Goal: Transaction & Acquisition: Obtain resource

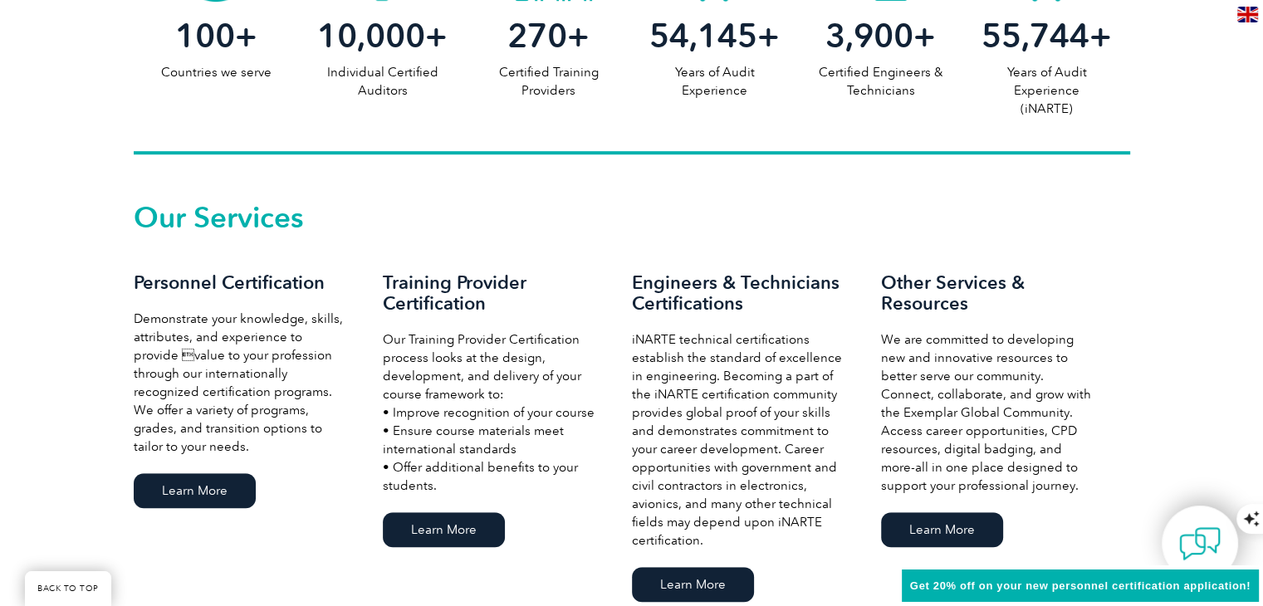
scroll to position [996, 0]
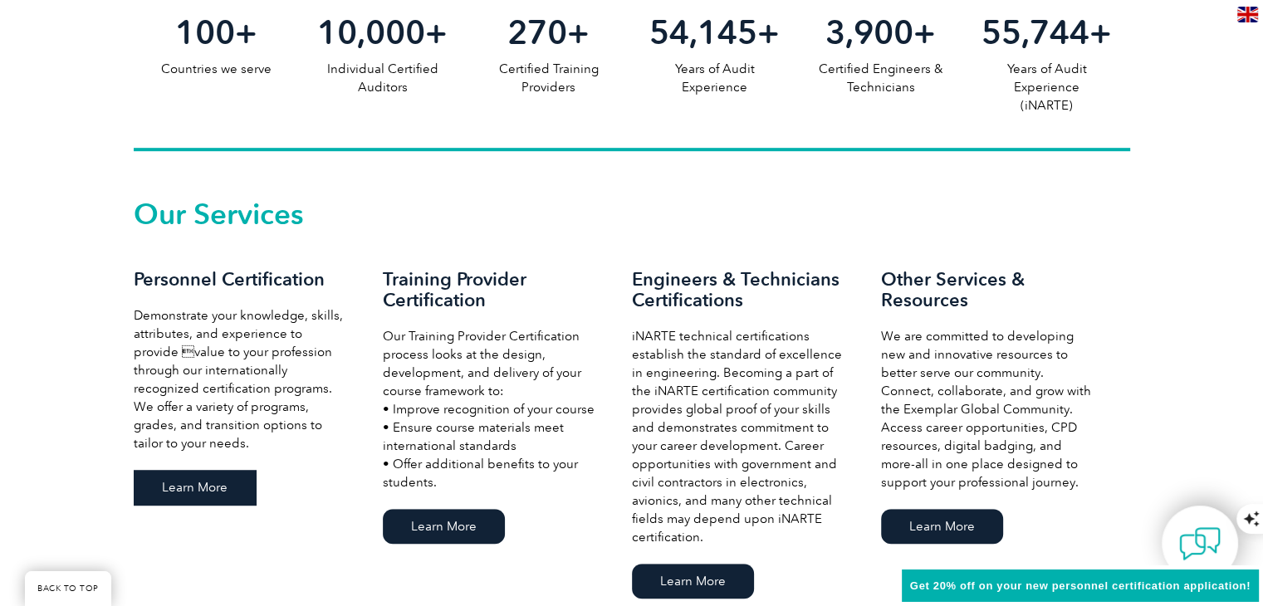
click at [177, 482] on link "Learn More" at bounding box center [195, 487] width 122 height 35
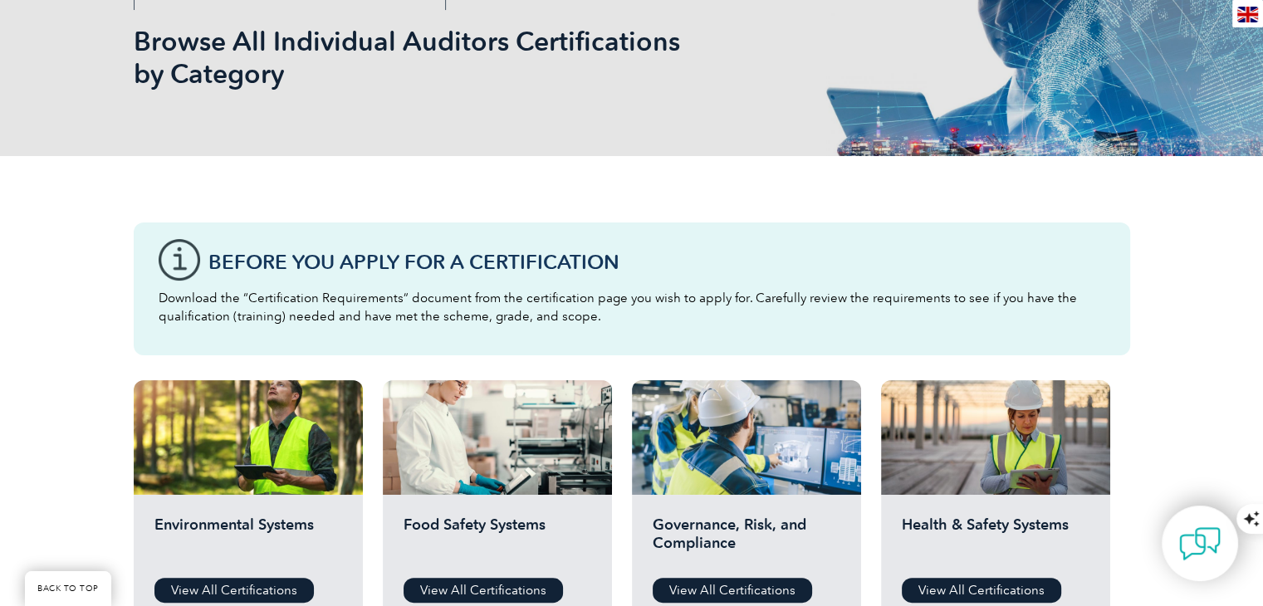
scroll to position [415, 0]
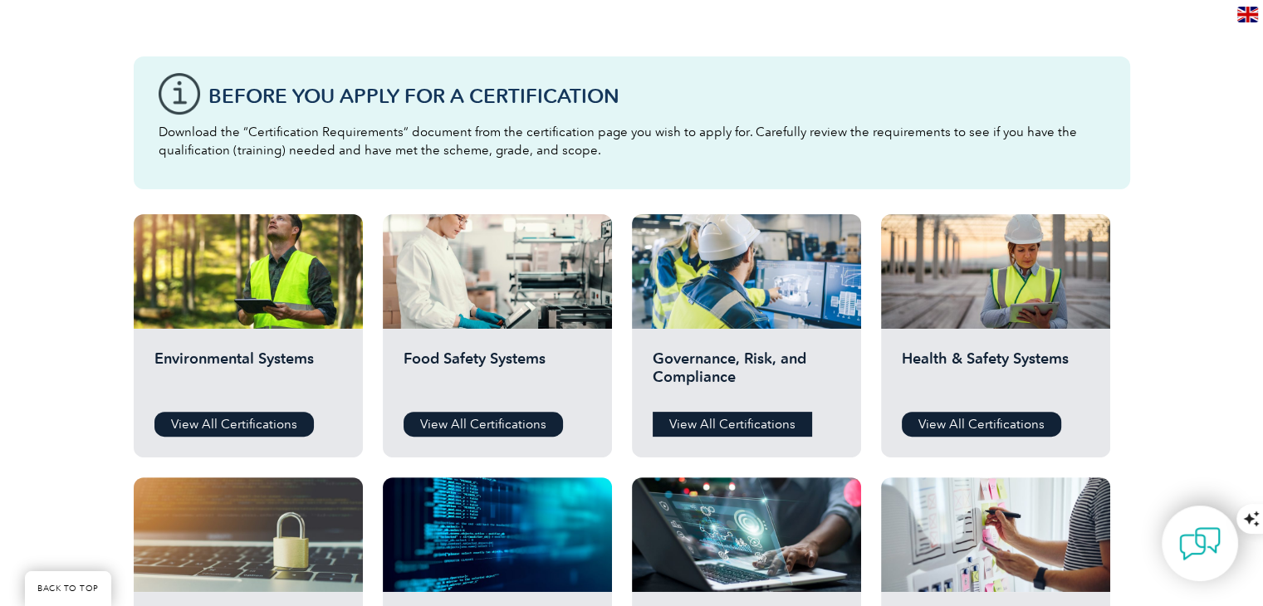
click at [736, 419] on link "View All Certifications" at bounding box center [732, 424] width 159 height 25
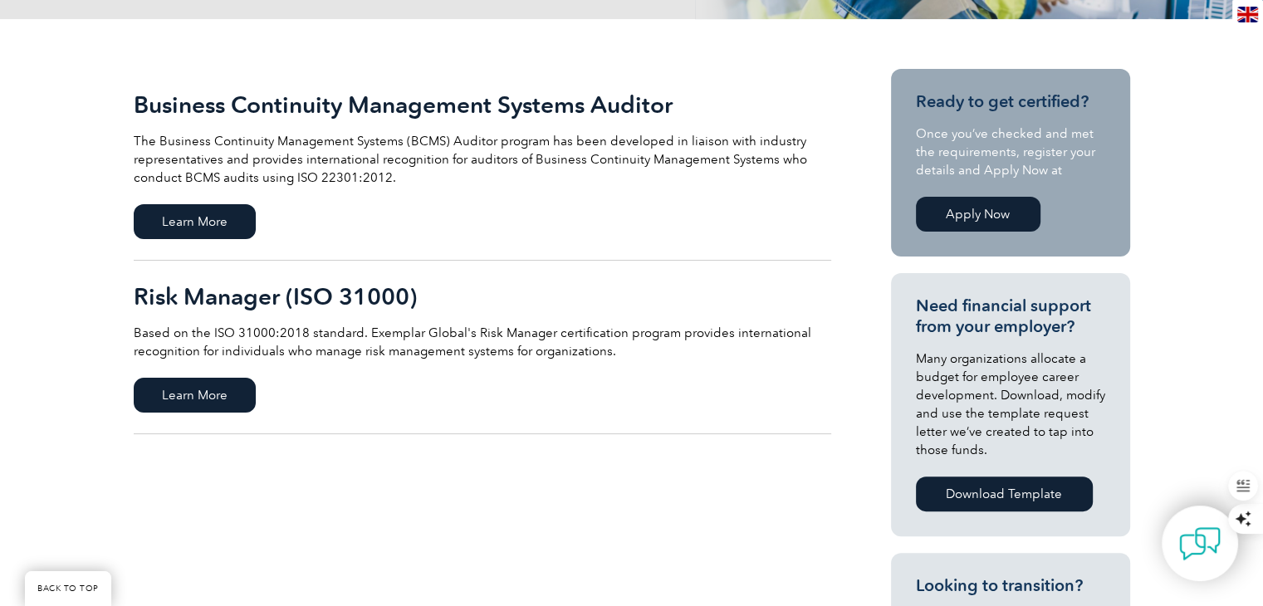
scroll to position [415, 0]
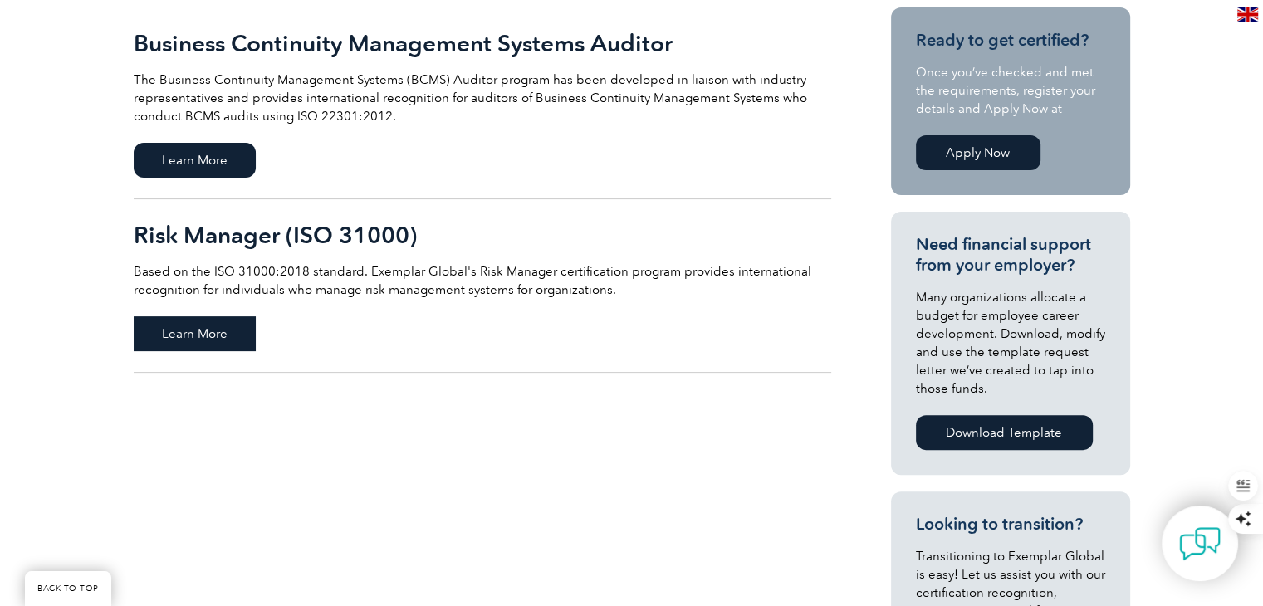
click at [188, 330] on span "Learn More" at bounding box center [195, 333] width 122 height 35
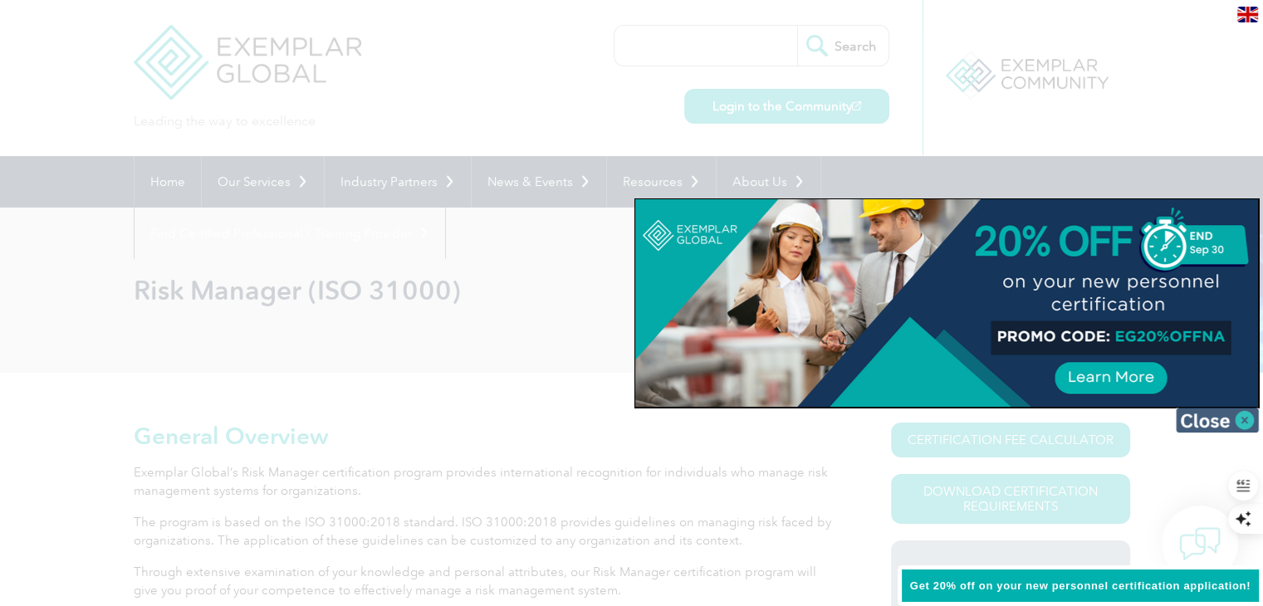
click at [1229, 414] on img at bounding box center [1217, 420] width 83 height 25
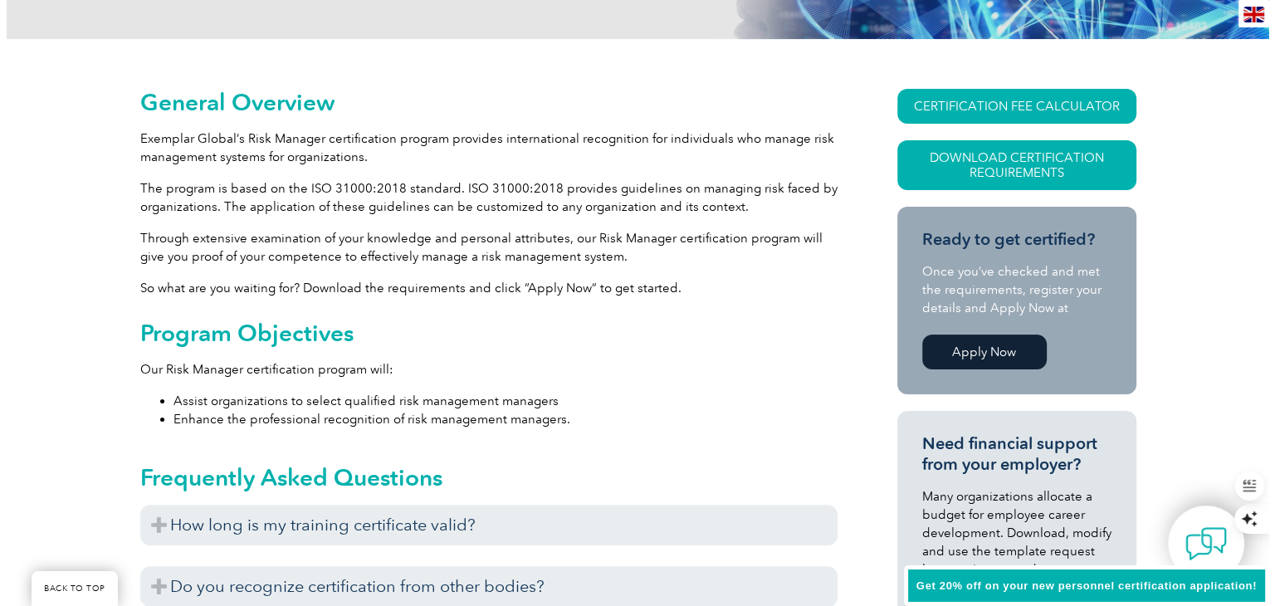
scroll to position [332, 0]
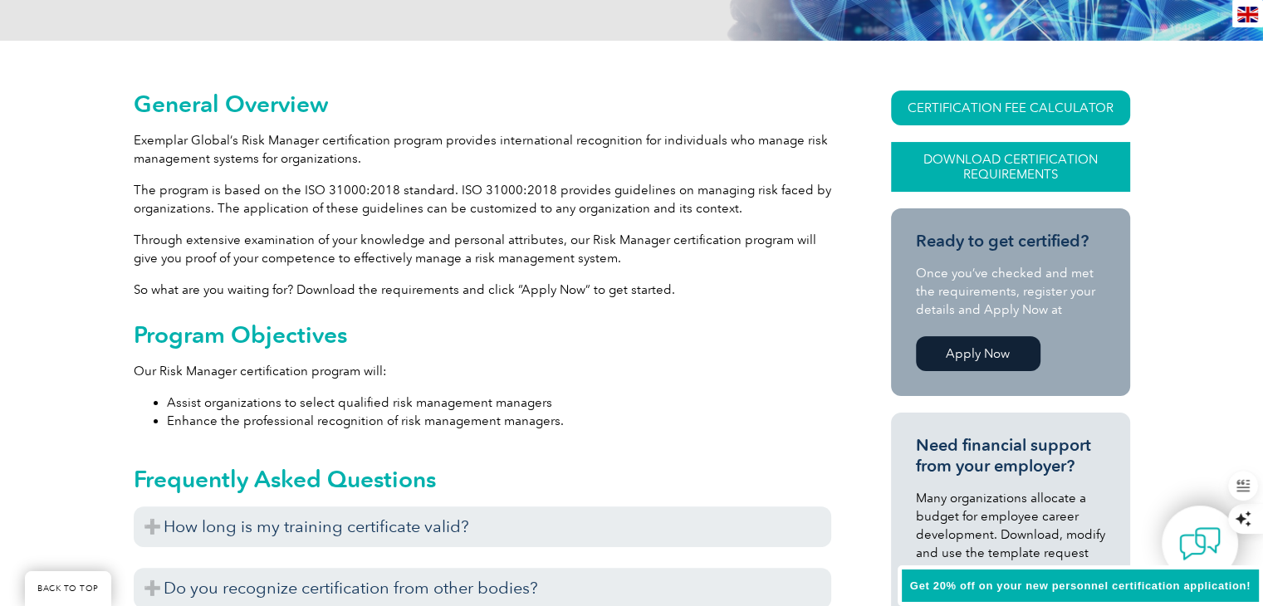
click at [1006, 169] on link "Download Certification Requirements" at bounding box center [1010, 167] width 239 height 50
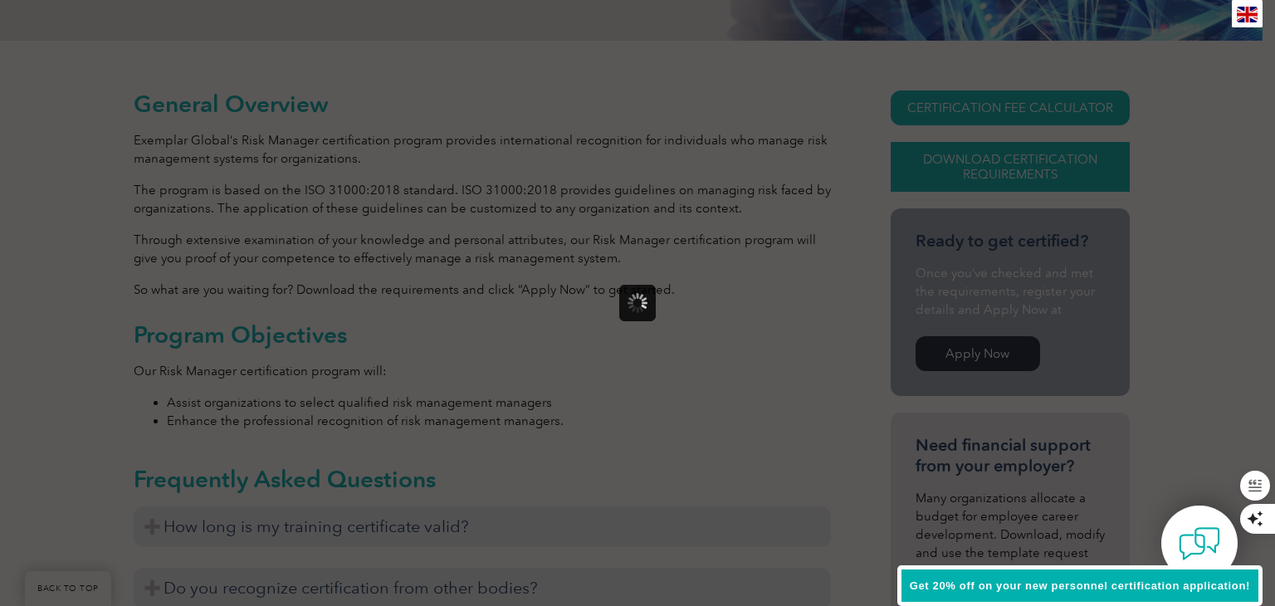
scroll to position [0, 0]
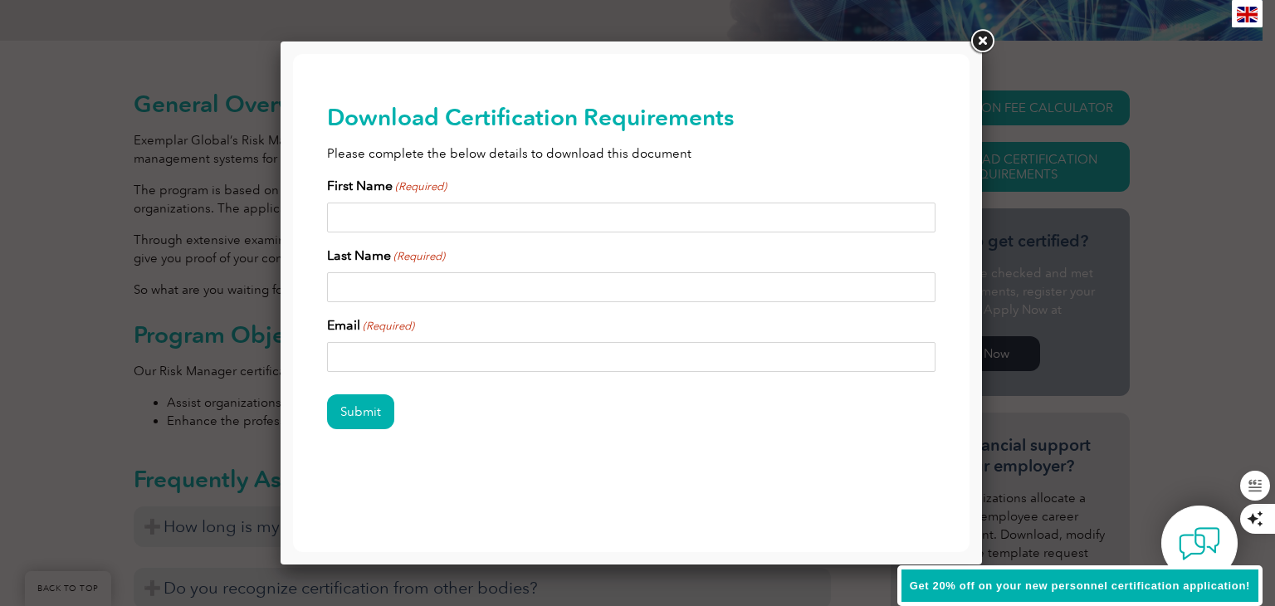
click at [367, 219] on input "First Name (Required)" at bounding box center [631, 218] width 609 height 30
type input "Joanna"
type input "Copeland"
type input "jocopeland66@gmail.com"
click at [368, 411] on input "Submit" at bounding box center [360, 411] width 67 height 35
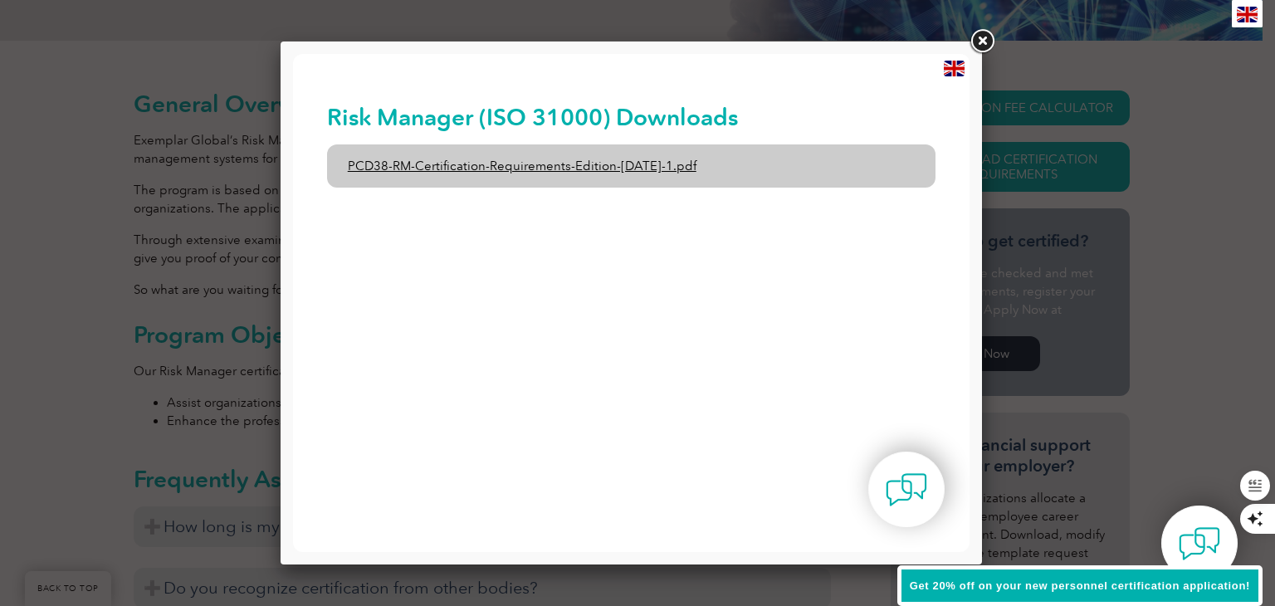
click at [430, 163] on link "PCD38-RM-Certification-Requirements-Edition-1-June-2020-1.pdf" at bounding box center [631, 165] width 609 height 43
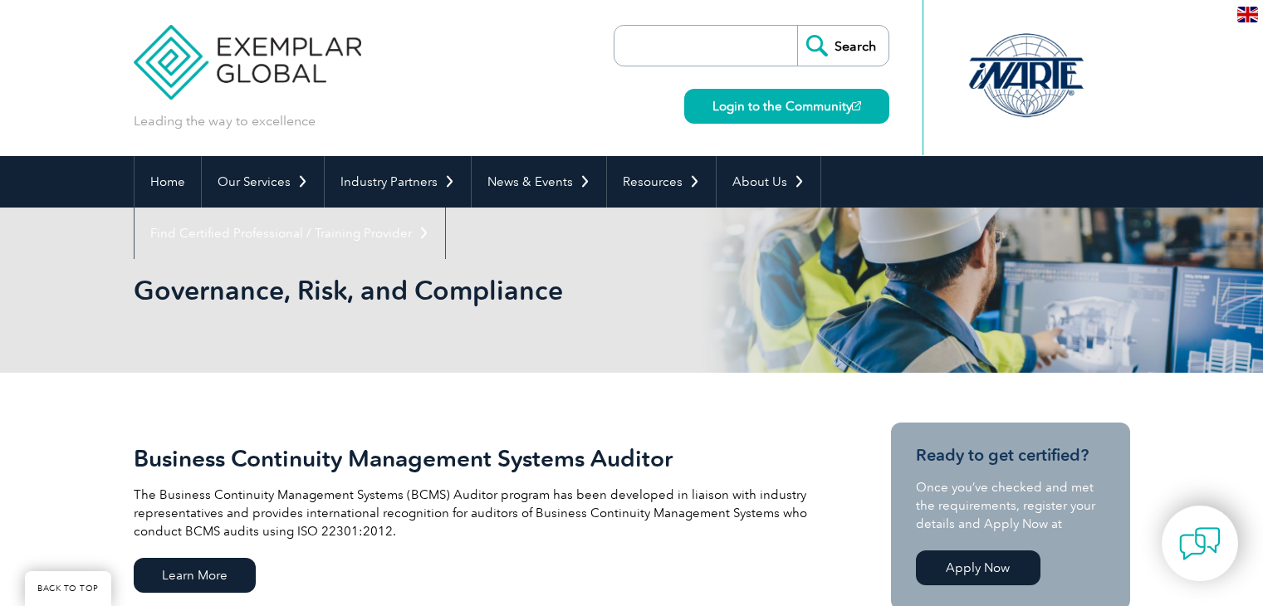
scroll to position [415, 0]
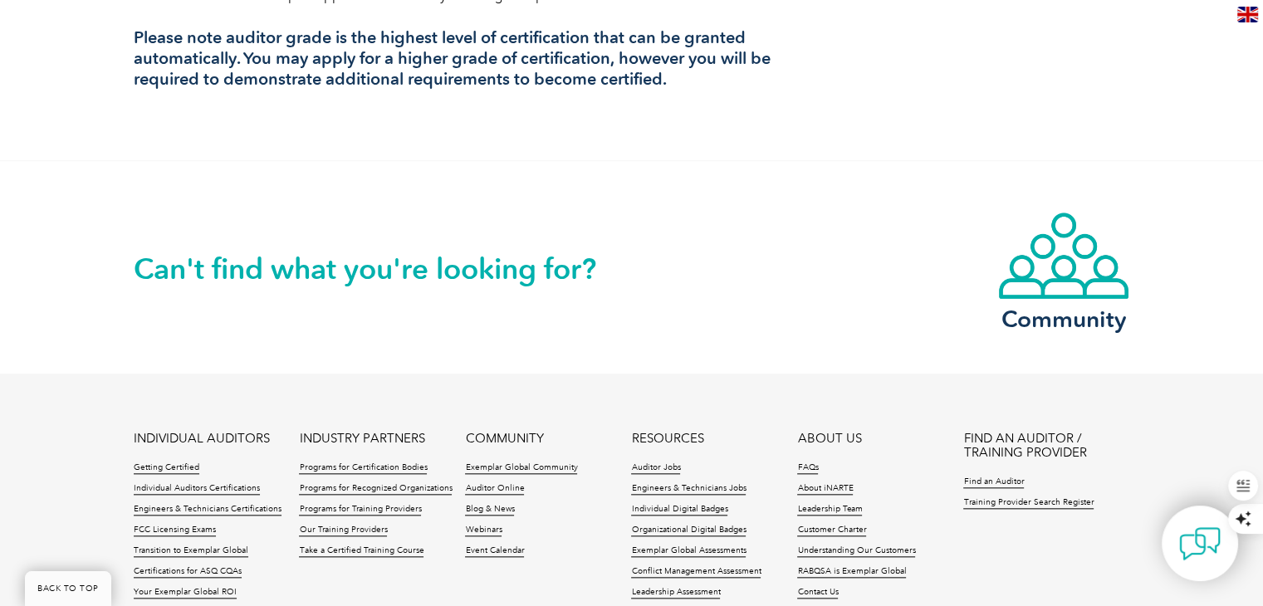
scroll to position [1827, 0]
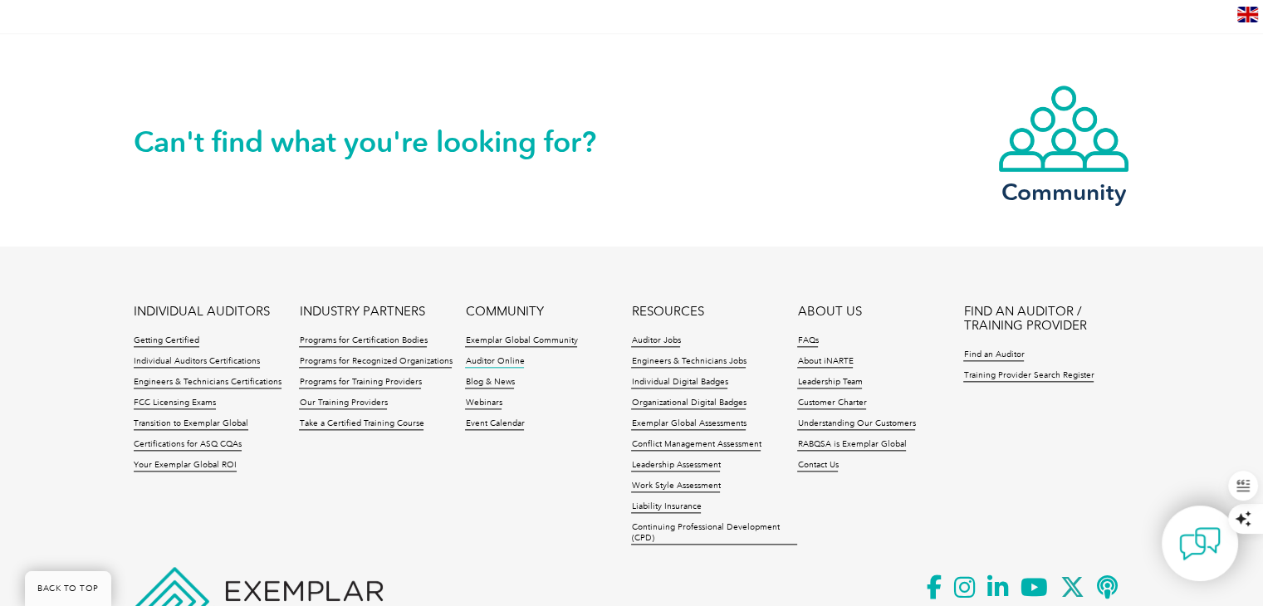
click at [492, 356] on link "Auditor Online" at bounding box center [494, 362] width 59 height 12
